Goal: Task Accomplishment & Management: Complete application form

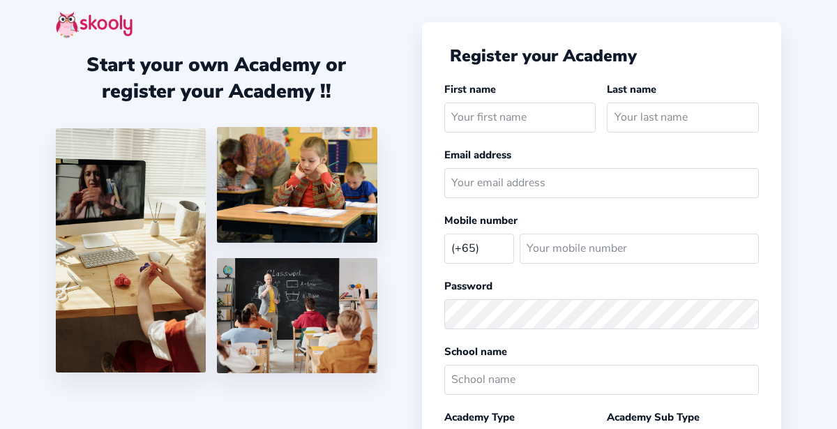
select select "SG"
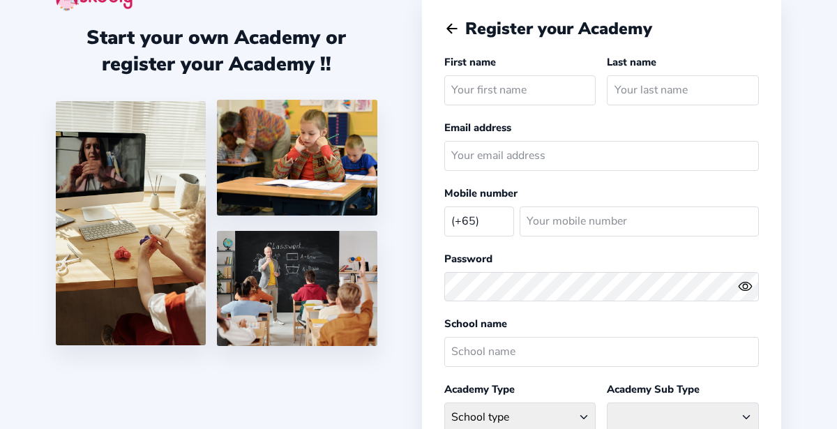
scroll to position [26, 0]
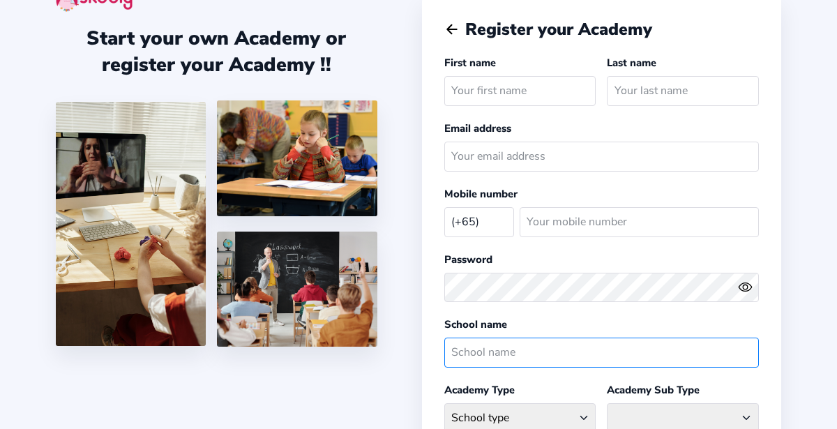
click at [572, 354] on input "text" at bounding box center [601, 352] width 315 height 30
type input "bbss"
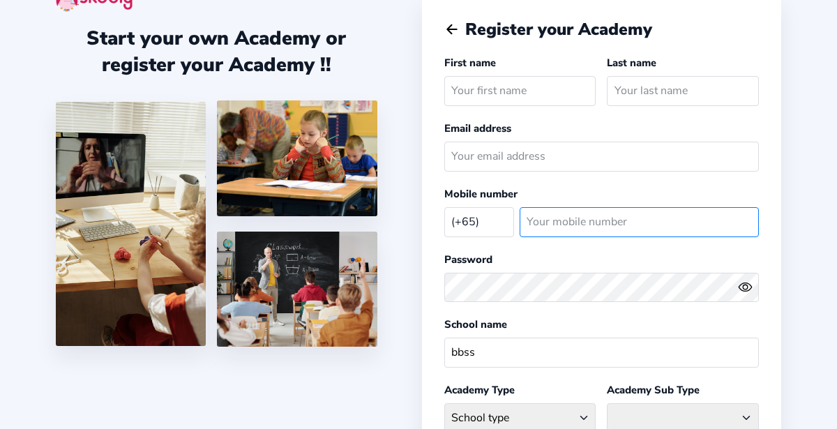
click at [634, 222] on input "number" at bounding box center [639, 222] width 240 height 30
type input "8738328"
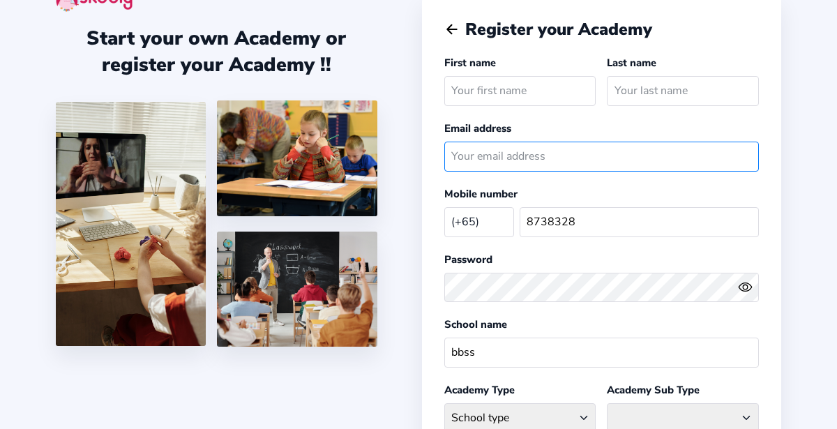
click at [614, 149] on input "email" at bounding box center [601, 157] width 315 height 30
paste input "[EMAIL_ADDRESS][DOMAIN_NAME]"
type input "[EMAIL_ADDRESS][DOMAIN_NAME]"
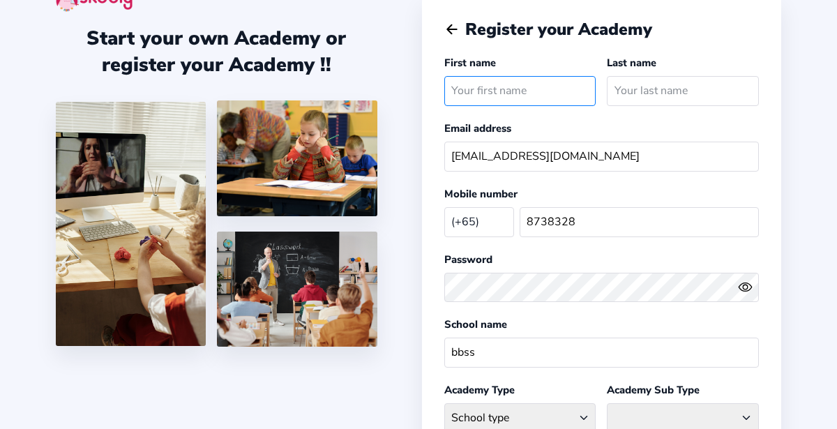
click at [560, 84] on input "text" at bounding box center [520, 91] width 152 height 30
type input "allisson"
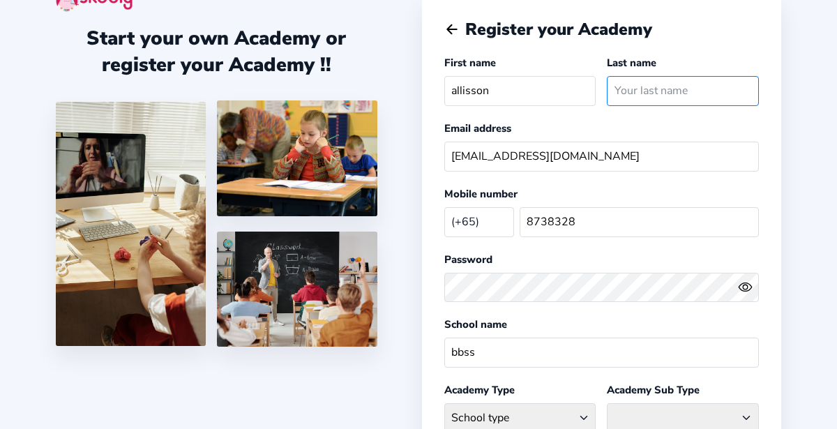
click at [682, 84] on input "text" at bounding box center [682, 91] width 152 height 30
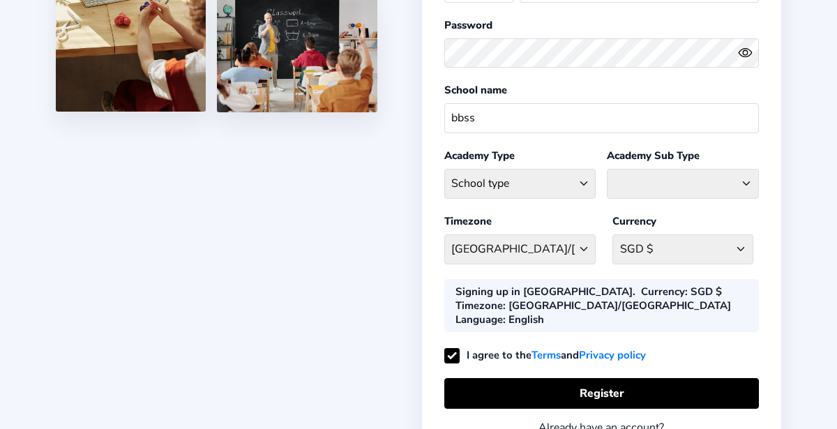
scroll to position [270, 0]
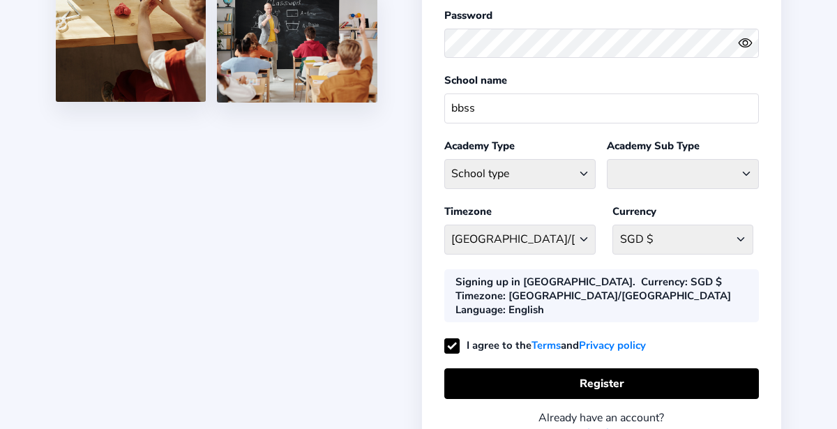
type input "tan"
click at [593, 178] on select "School type Academic Afterschool Arts Dance Homeschool Language Martial Arts Mu…" at bounding box center [520, 174] width 152 height 30
select select "AH"
click at [444, 159] on select "School type Academic Afterschool Arts Dance Homeschool Language Martial Arts Mu…" at bounding box center [520, 174] width 152 height 30
click at [712, 180] on select "Afterschool Homeschool" at bounding box center [682, 174] width 152 height 30
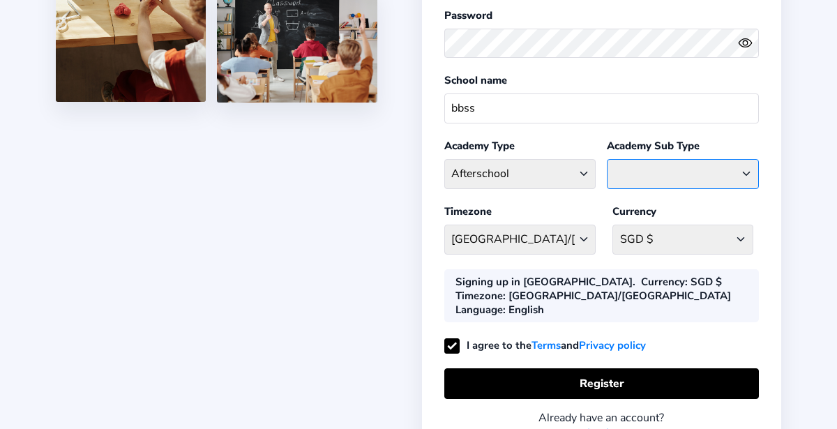
select select "HS"
click at [606, 159] on select "Afterschool Homeschool" at bounding box center [682, 174] width 152 height 30
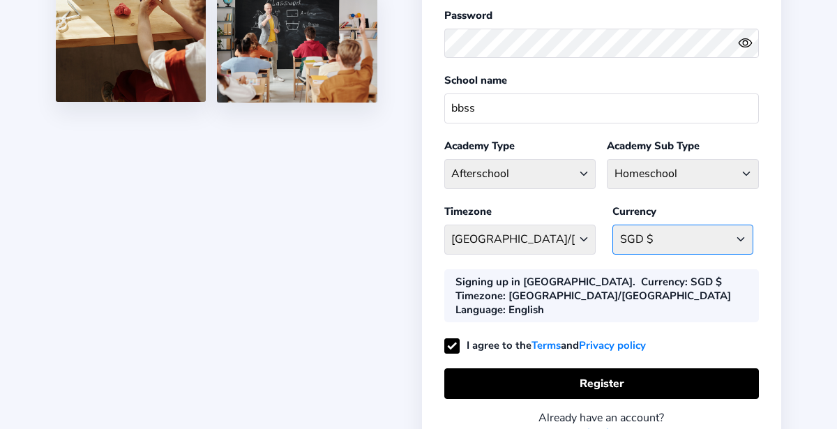
click at [722, 234] on select "SGD $ [GEOGRAPHIC_DATA] AFN - ؋. [GEOGRAPHIC_DATA] ALL - L [GEOGRAPHIC_DATA] DZ…" at bounding box center [682, 239] width 141 height 30
click at [802, 256] on div "Start your own Academy or register your Academy !! Register your Academy First …" at bounding box center [418, 120] width 837 height 781
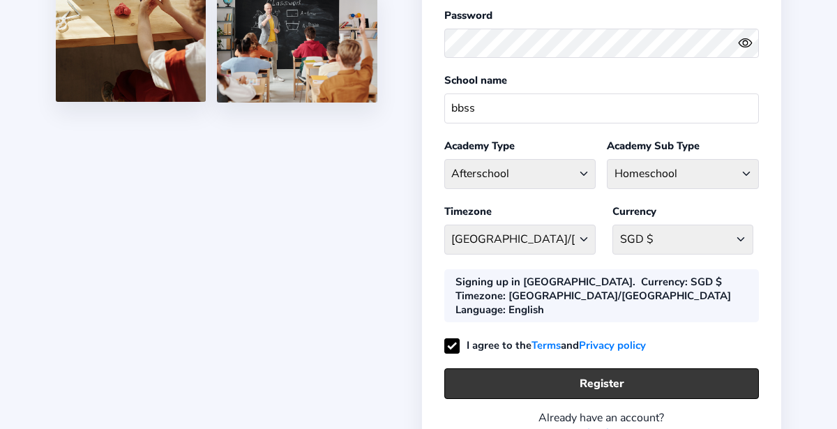
click at [627, 368] on button "Register" at bounding box center [601, 383] width 315 height 30
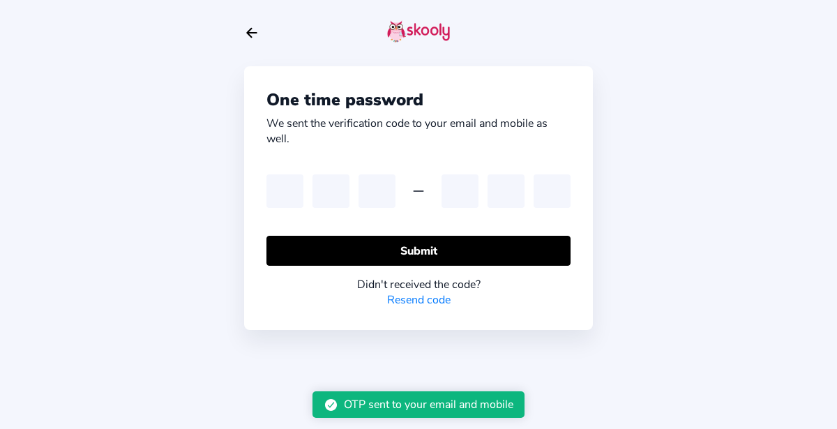
click at [788, 270] on div "One time password We sent the verification code to your email and mobile as wel…" at bounding box center [418, 214] width 837 height 429
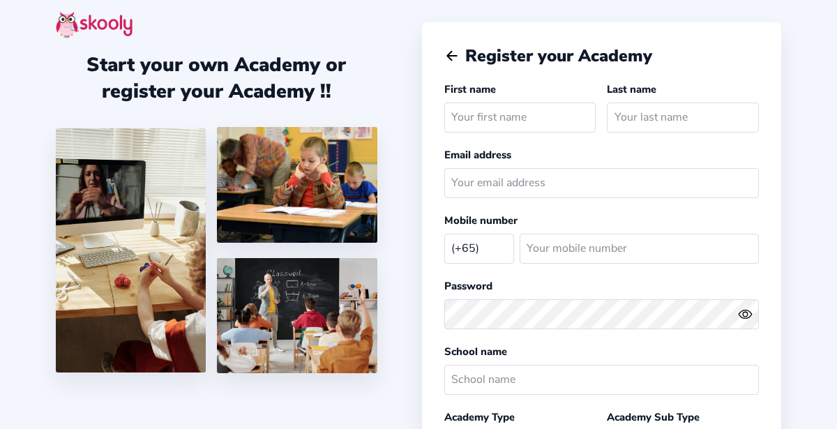
select select "SG"
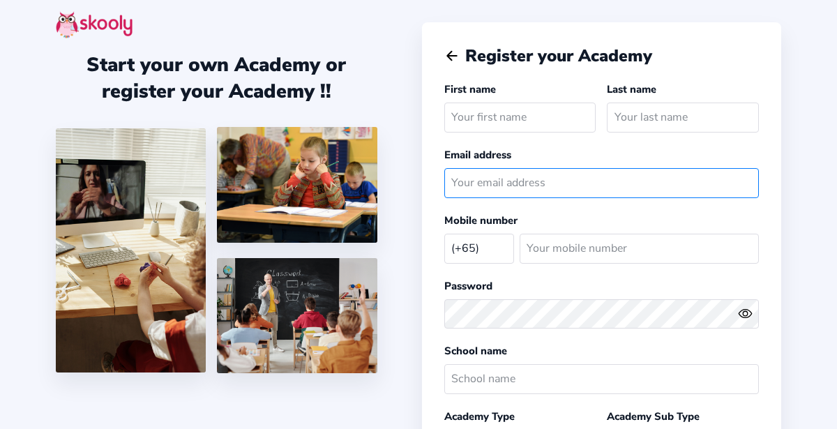
click at [596, 187] on input "email" at bounding box center [601, 183] width 315 height 30
paste input "[EMAIL_ADDRESS][DOMAIN_NAME]"
type input "[EMAIL_ADDRESS][DOMAIN_NAME]"
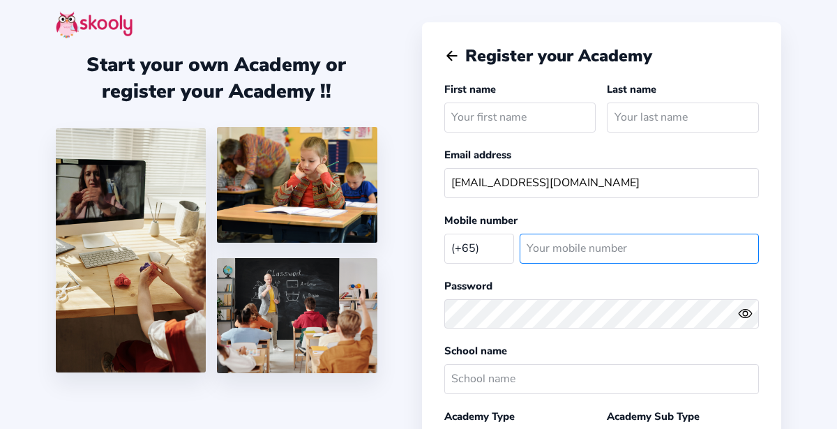
click at [640, 254] on input "number" at bounding box center [639, 249] width 240 height 30
type input "87383228"
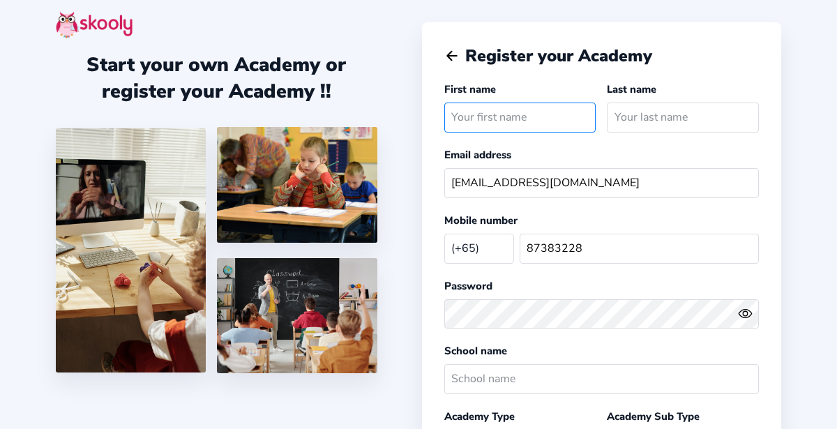
click at [542, 114] on input "text" at bounding box center [520, 117] width 152 height 30
type input "t"
type input "allisson"
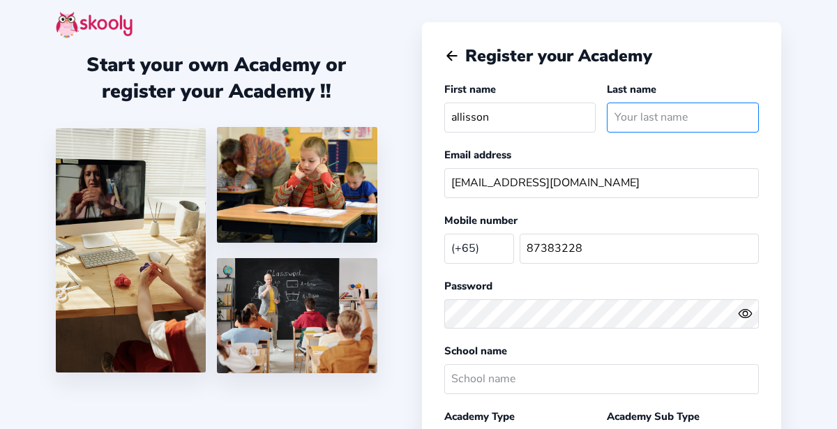
click at [680, 122] on input "text" at bounding box center [682, 117] width 152 height 30
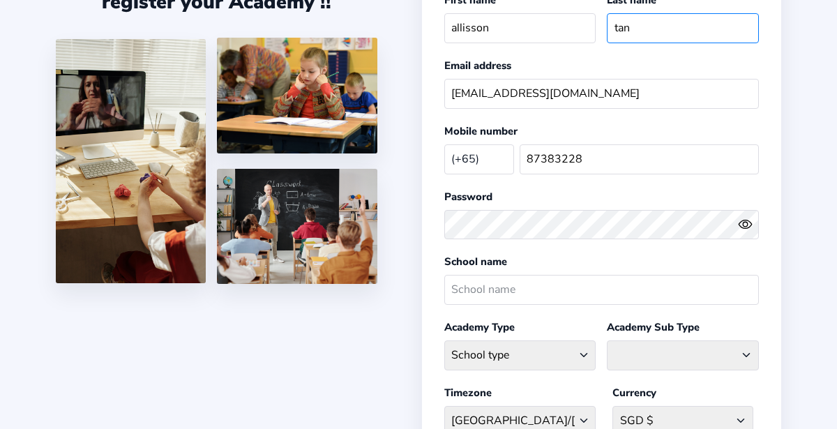
scroll to position [123, 0]
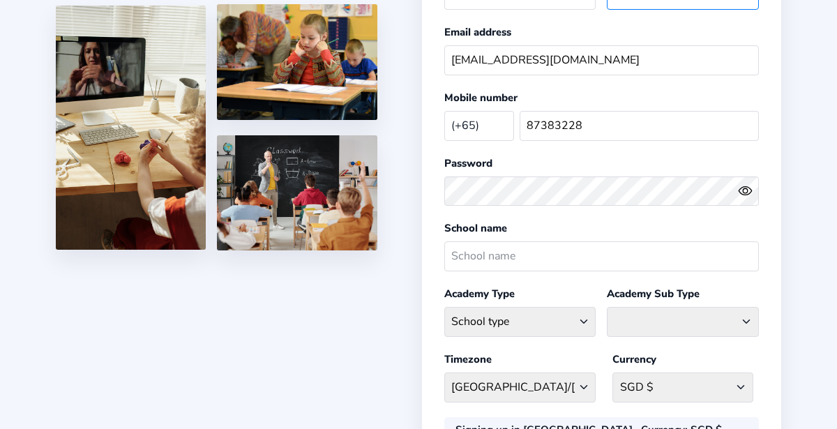
type input "tan"
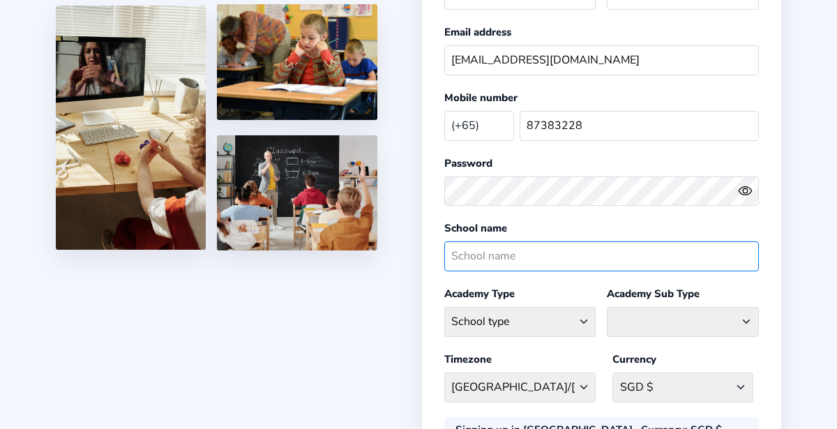
click at [585, 250] on input "text" at bounding box center [601, 256] width 315 height 30
type input "bbss"
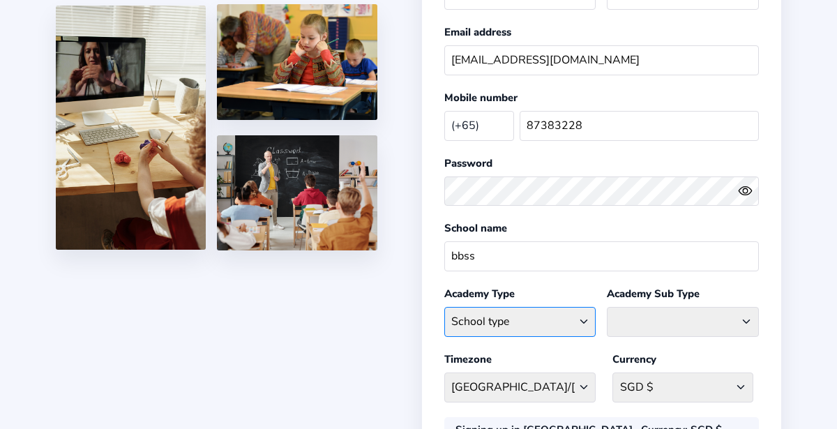
click at [561, 316] on select "School type Academic Afterschool Arts Dance Homeschool Language Martial Arts Mu…" at bounding box center [520, 322] width 152 height 30
select select "AH"
click at [444, 307] on select "School type Academic Afterschool Arts Dance Homeschool Language Martial Arts Mu…" at bounding box center [520, 322] width 152 height 30
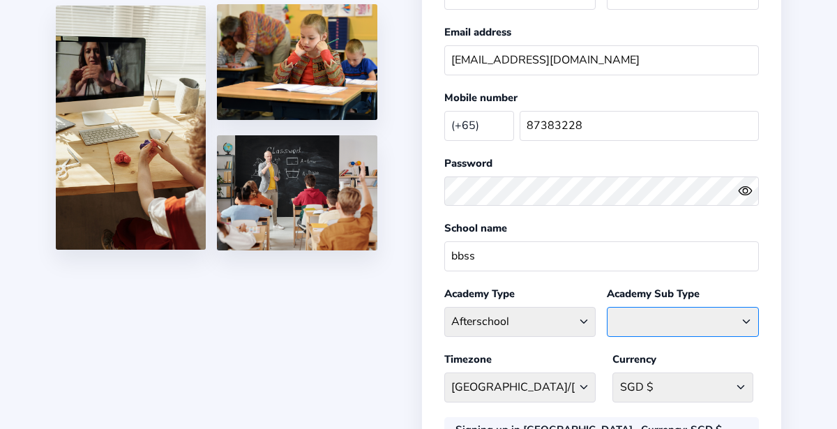
click at [712, 328] on select "Afterschool Homeschool" at bounding box center [682, 322] width 152 height 30
select select "HS"
click at [606, 307] on select "Afterschool Homeschool" at bounding box center [682, 322] width 152 height 30
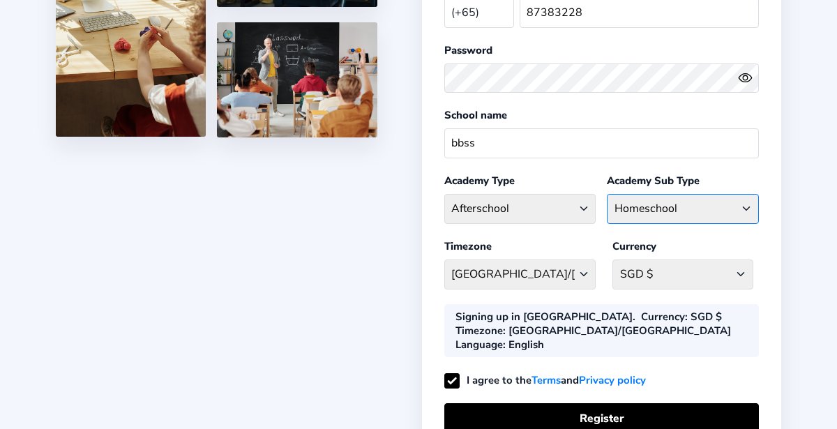
scroll to position [258, 0]
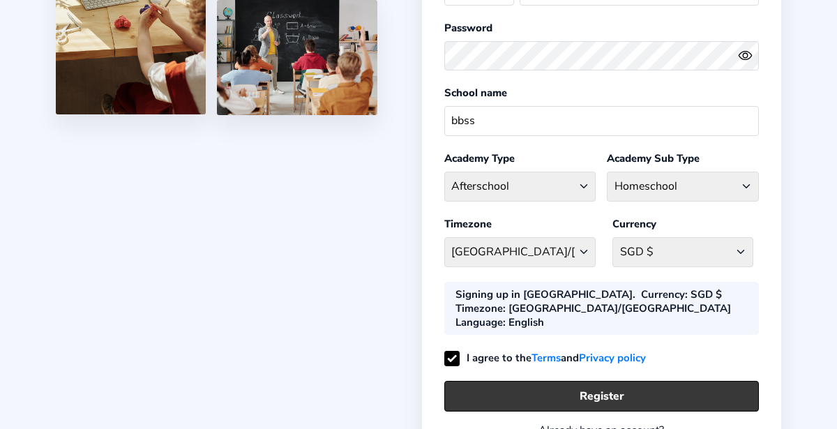
click at [621, 381] on button "Register" at bounding box center [601, 396] width 315 height 30
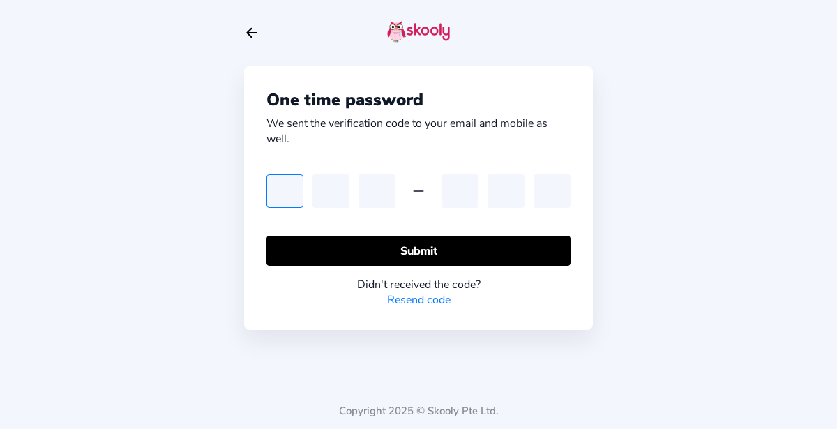
type input "9"
type input "3"
type input "2"
type input "4"
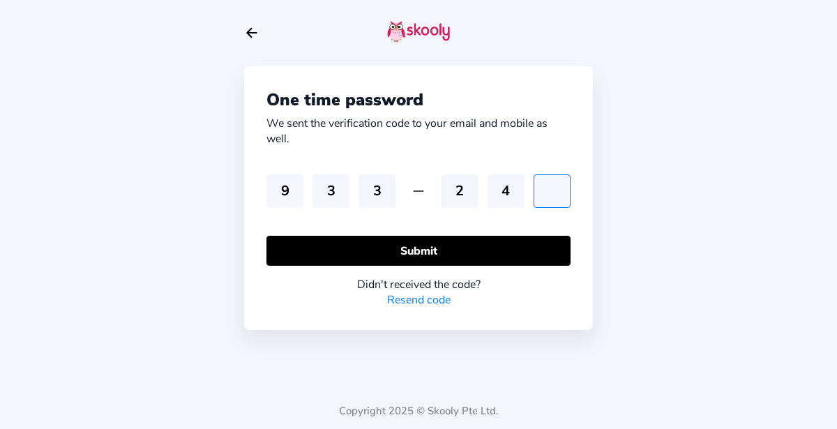
type input "5"
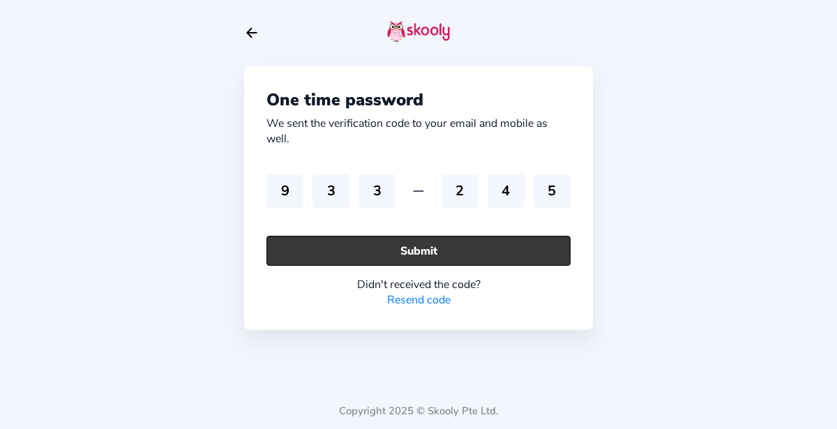
click at [551, 236] on button "Submit" at bounding box center [418, 251] width 304 height 30
